Goal: Task Accomplishment & Management: Manage account settings

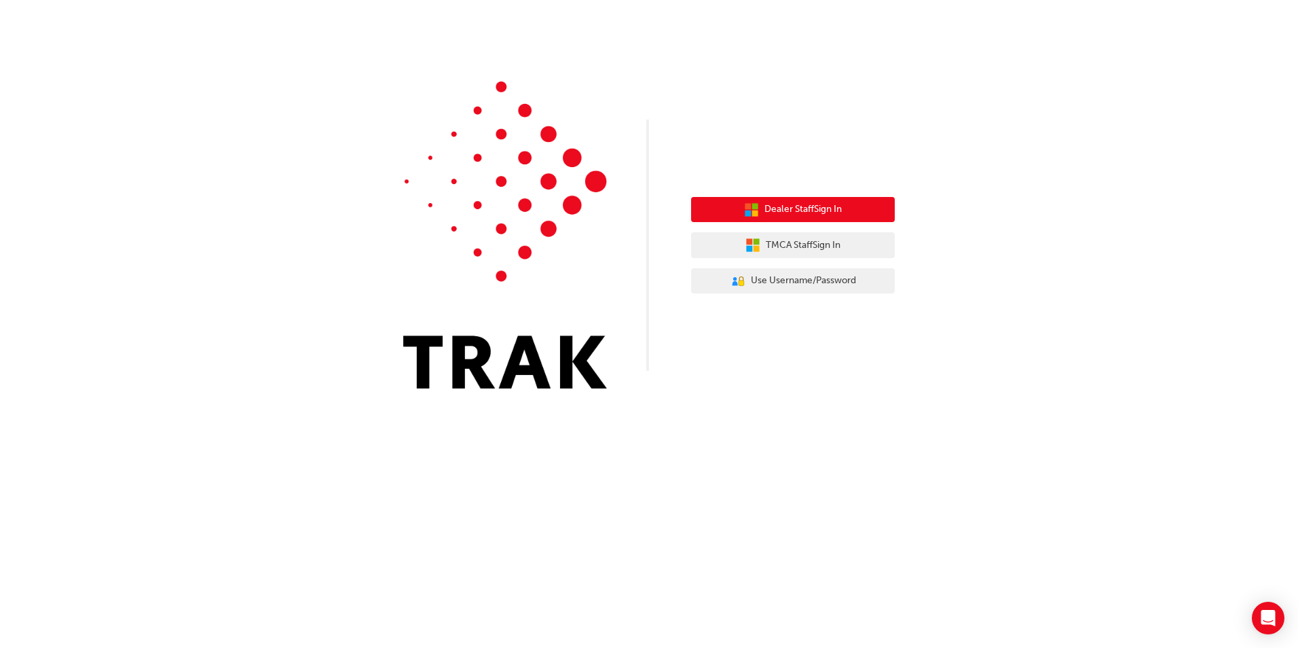
click at [811, 209] on span "Dealer Staff Sign In" at bounding box center [803, 210] width 77 height 16
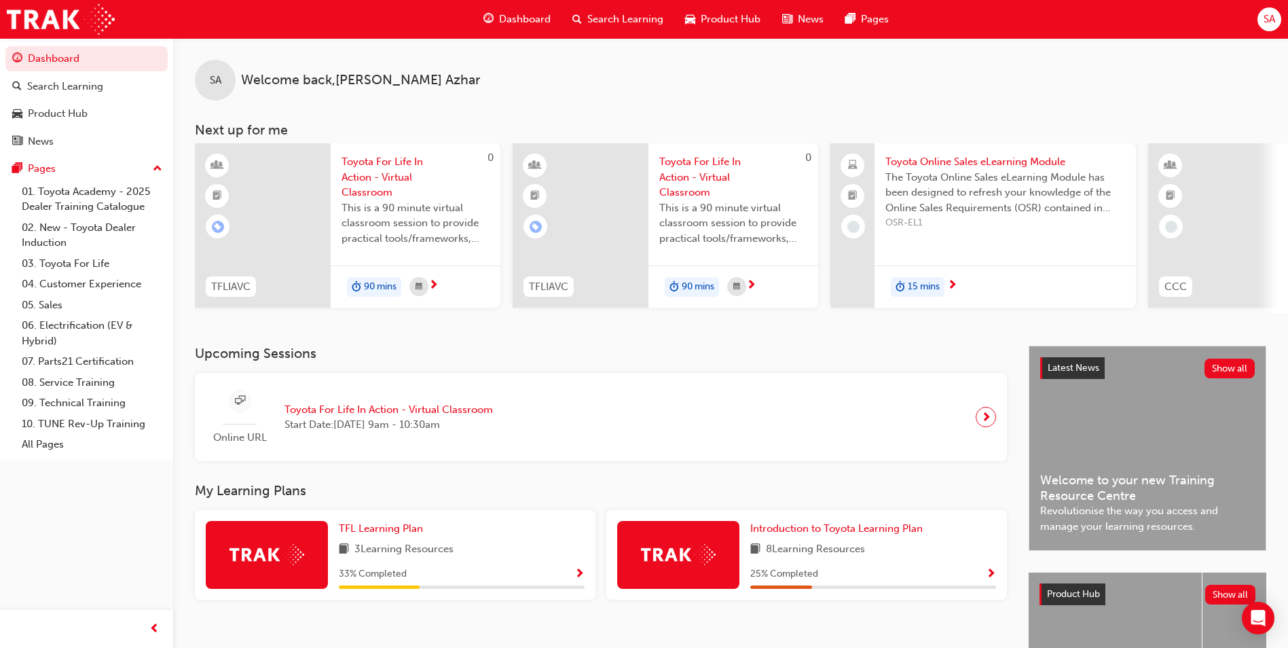
click at [374, 189] on span "Toyota For Life In Action - Virtual Classroom" at bounding box center [416, 177] width 148 height 46
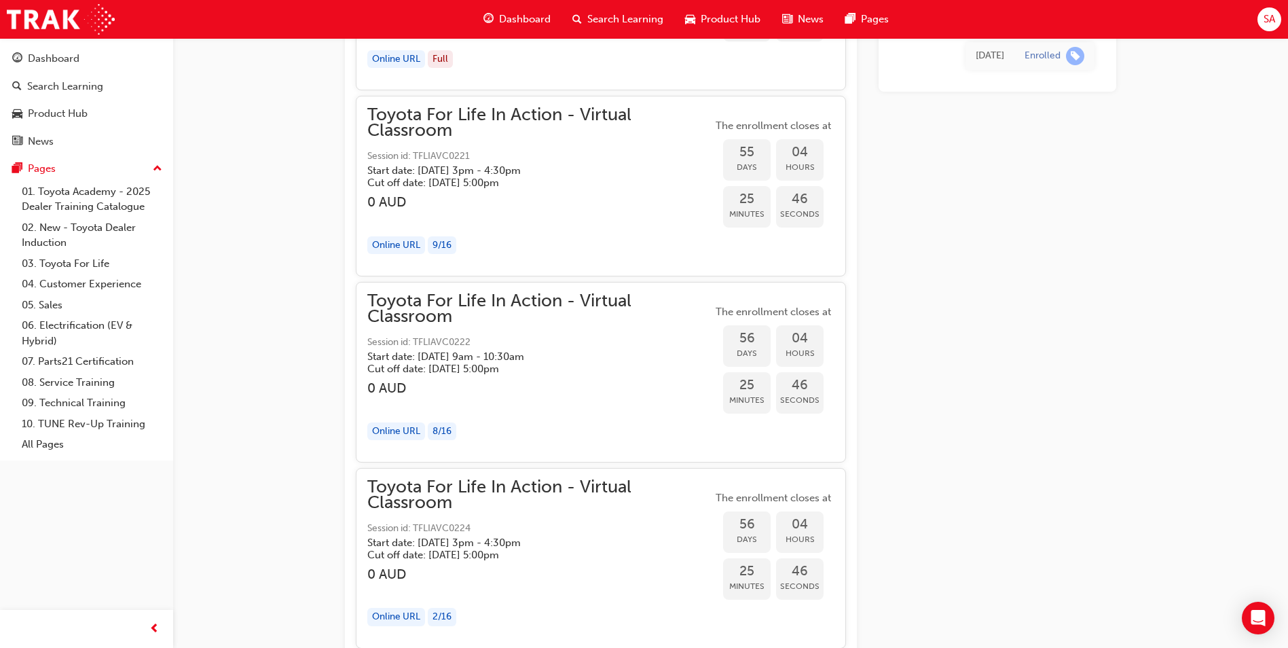
scroll to position [13712, 0]
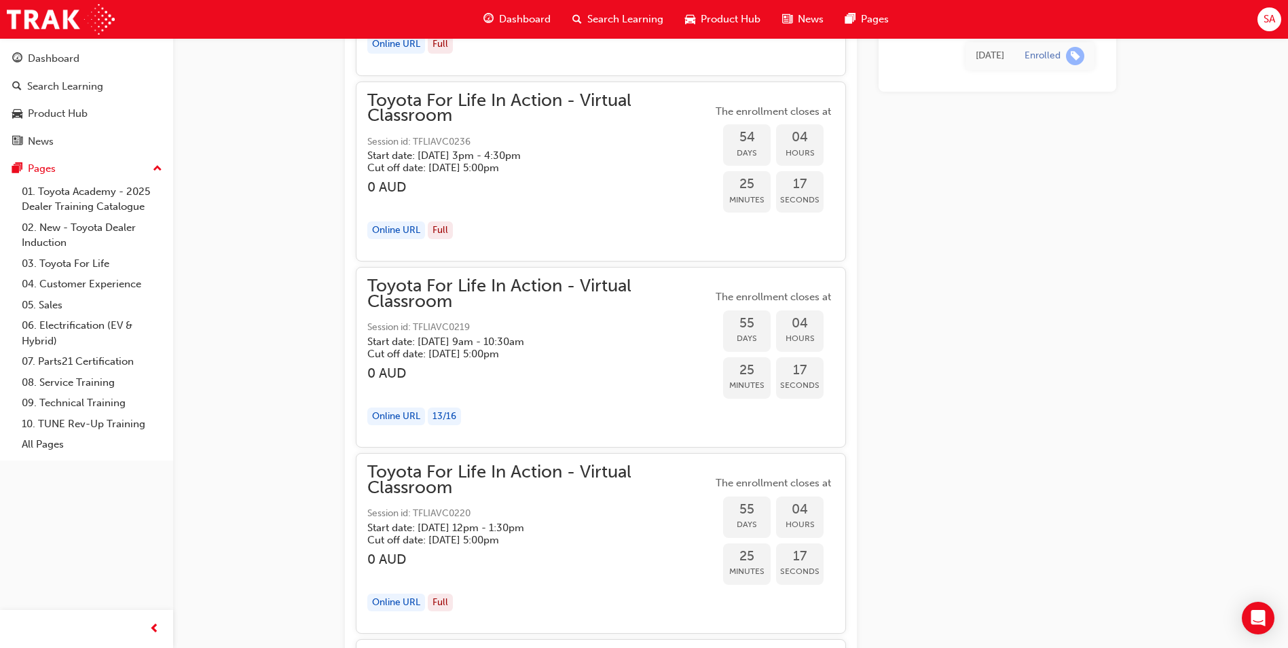
click at [1267, 21] on span "SA" at bounding box center [1270, 20] width 12 height 16
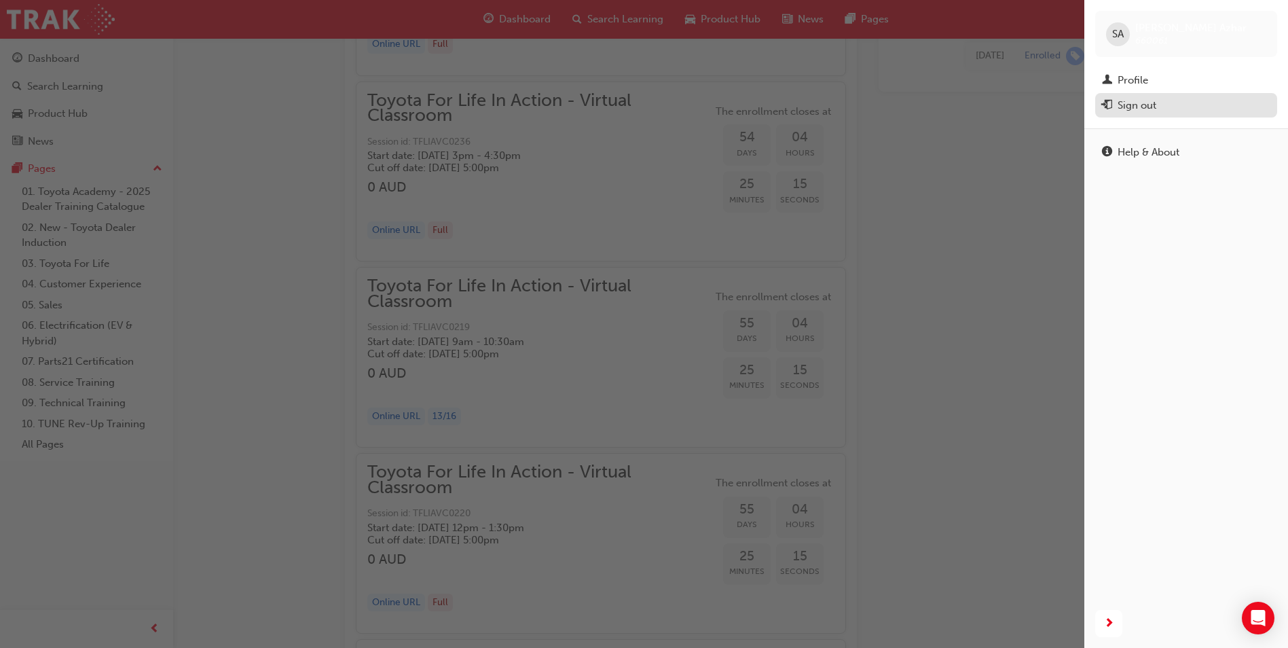
click at [1131, 107] on div "Sign out" at bounding box center [1137, 106] width 39 height 16
